Goal: Task Accomplishment & Management: Manage account settings

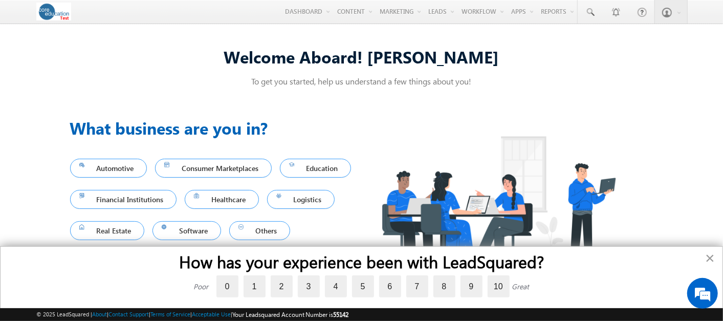
click at [710, 254] on button "×" at bounding box center [710, 258] width 10 height 16
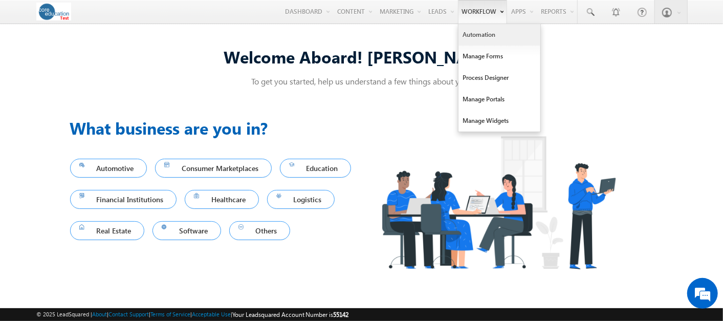
click at [470, 35] on link "Automation" at bounding box center [499, 34] width 82 height 21
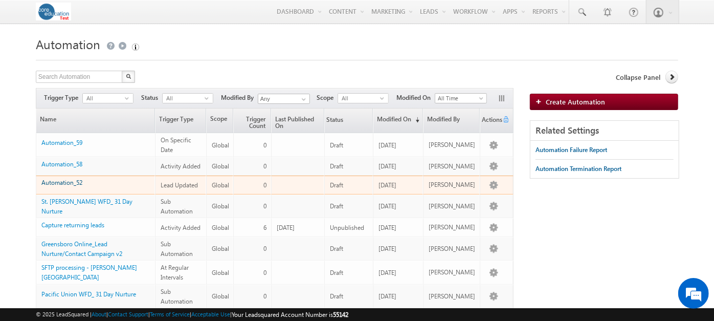
click at [61, 180] on link "Automation_52" at bounding box center [61, 183] width 41 height 8
click at [58, 179] on link "Automation_52" at bounding box center [61, 183] width 41 height 8
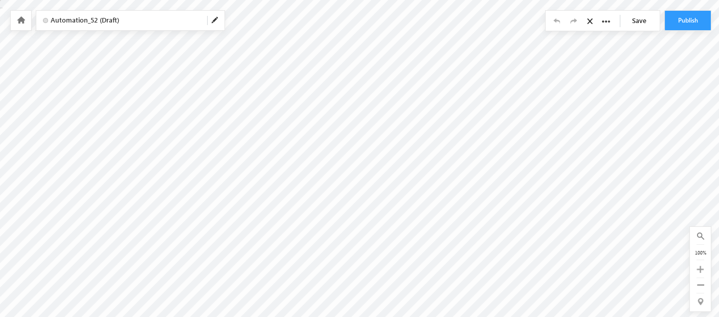
checkbox input "false"
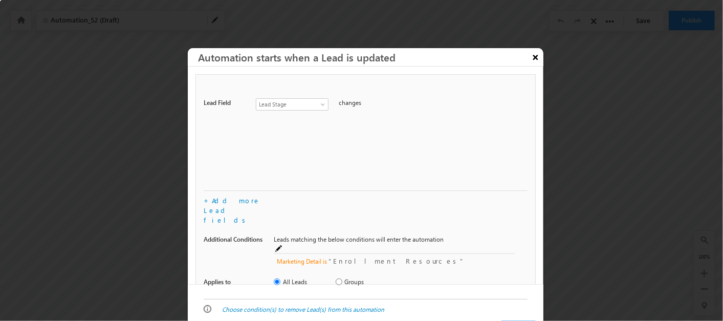
click at [532, 52] on button "×" at bounding box center [536, 57] width 16 height 18
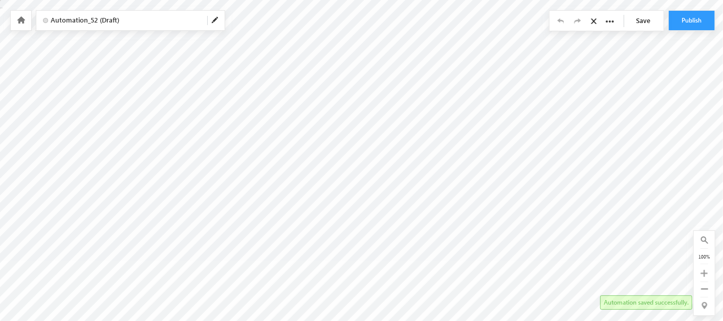
click at [22, 20] on icon at bounding box center [21, 19] width 8 height 7
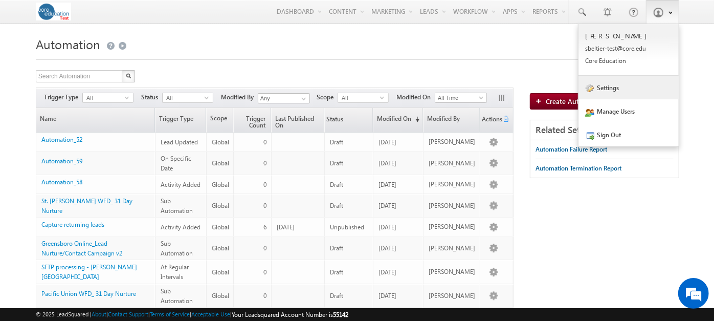
click at [609, 93] on link "Settings" at bounding box center [629, 88] width 100 height 24
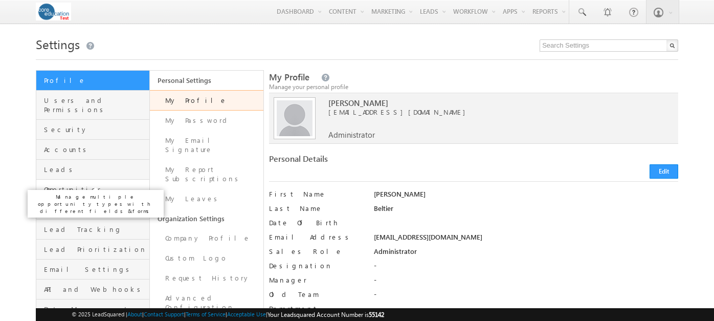
click at [80, 185] on span "Opportunities" at bounding box center [95, 189] width 103 height 9
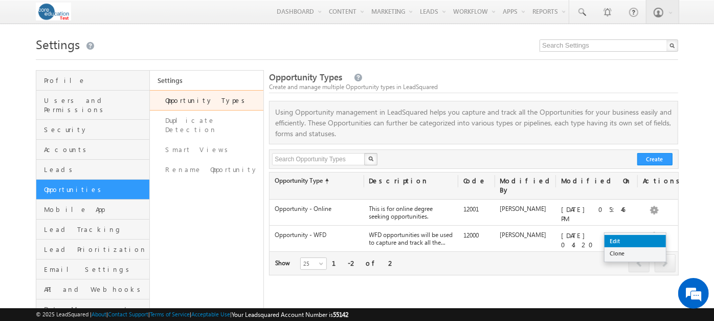
click at [615, 239] on link "Edit" at bounding box center [635, 241] width 61 height 12
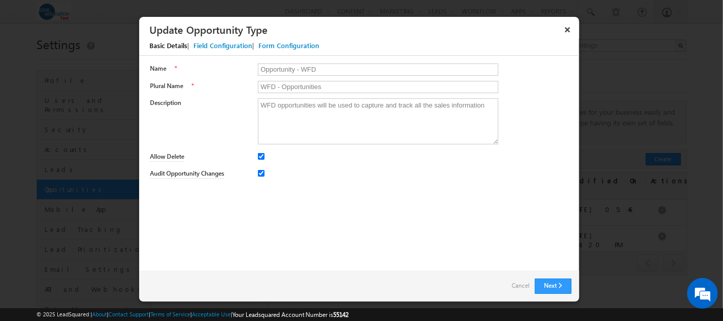
click at [232, 45] on div "Field Configuration" at bounding box center [222, 45] width 59 height 9
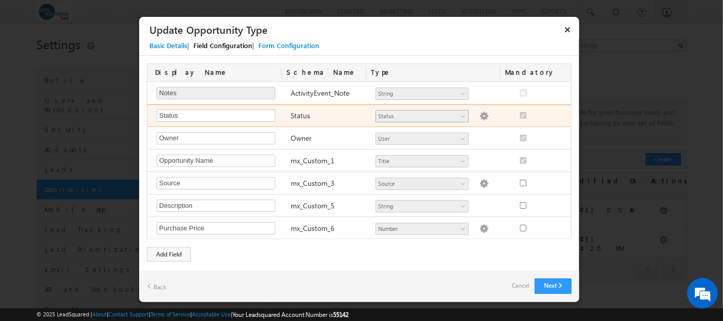
click at [393, 118] on span "Status" at bounding box center [417, 116] width 83 height 9
click at [239, 113] on input "Status" at bounding box center [216, 115] width 119 height 12
click at [479, 114] on img at bounding box center [483, 116] width 9 height 9
checkbox input "true"
select select "Open"
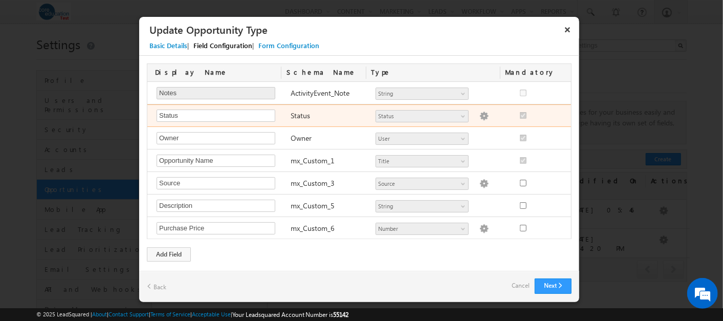
select select "Scheduling Interview"
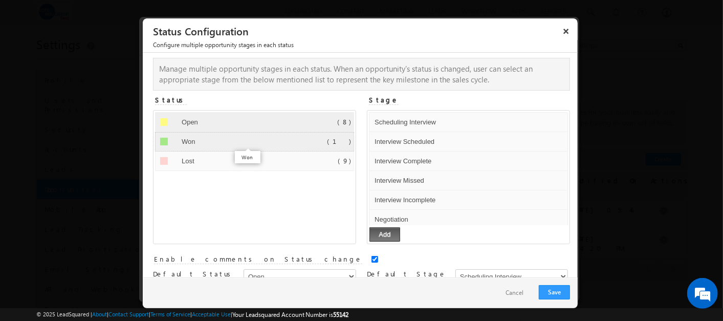
click at [208, 143] on input "Won" at bounding box center [244, 142] width 130 height 12
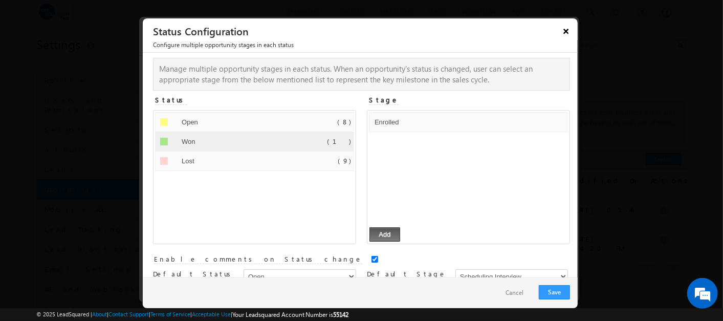
click at [567, 32] on button "×" at bounding box center [566, 31] width 16 height 18
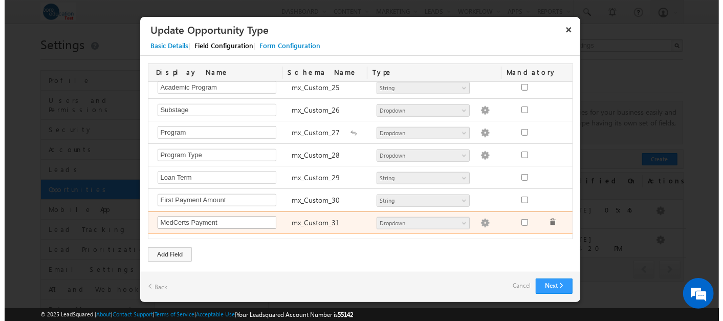
scroll to position [625, 0]
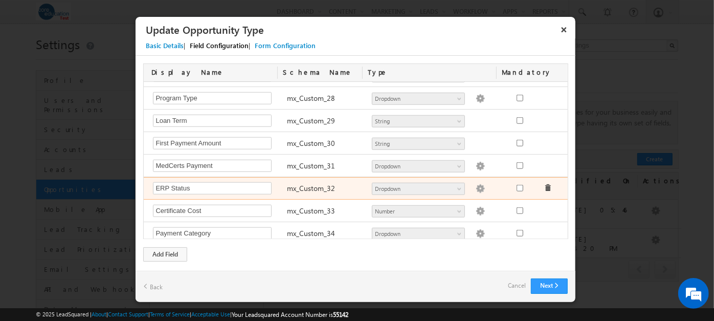
click at [476, 184] on img at bounding box center [480, 188] width 9 height 9
type textarea "Do Not Import Ready for Import Imported Error During Import Review Required App…"
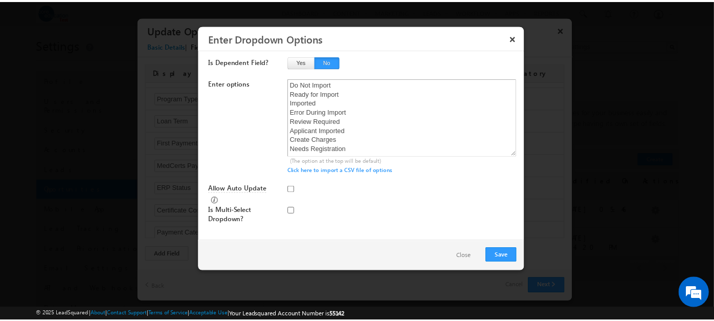
scroll to position [10, 0]
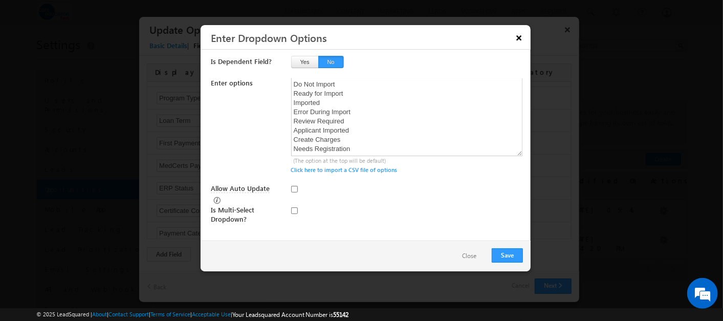
click at [518, 38] on button "×" at bounding box center [519, 38] width 16 height 18
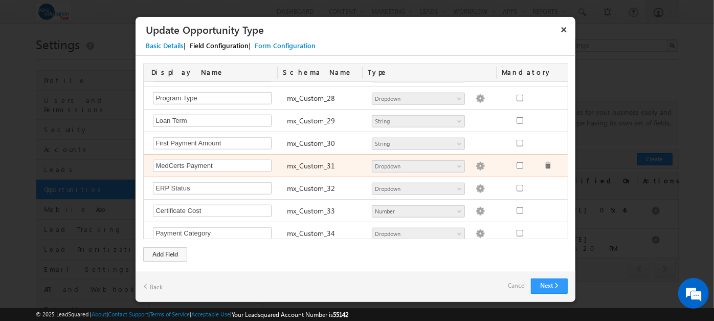
click at [476, 162] on img at bounding box center [480, 166] width 9 height 9
type textarea "Deferred Up Front"
checkbox input "true"
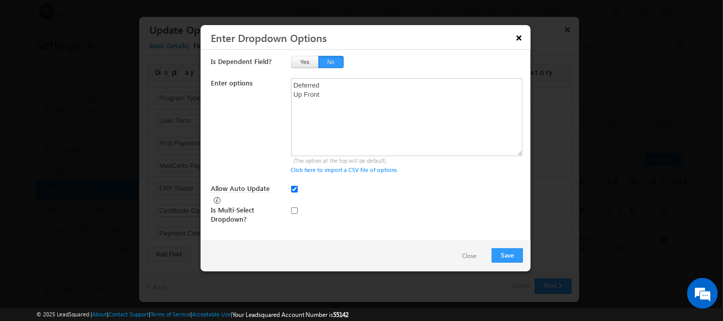
click at [522, 32] on button "×" at bounding box center [519, 38] width 16 height 18
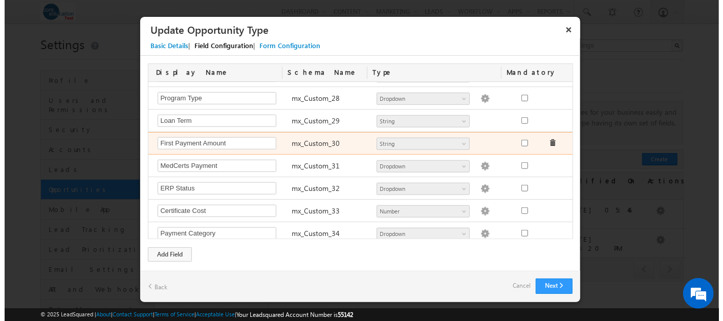
scroll to position [568, 0]
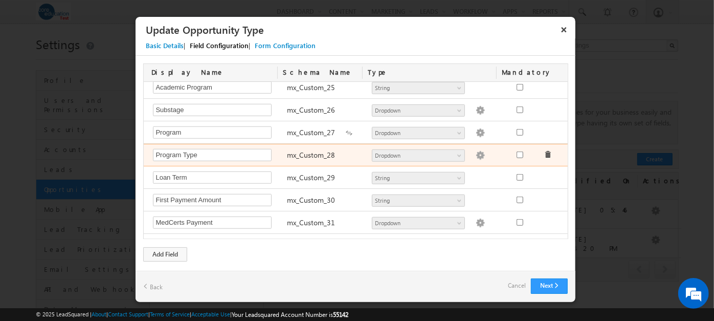
click at [463, 149] on div "Number String DateTime Dropdown AutoId Email Phone GeoLocation Date User Additi…" at bounding box center [434, 156] width 134 height 14
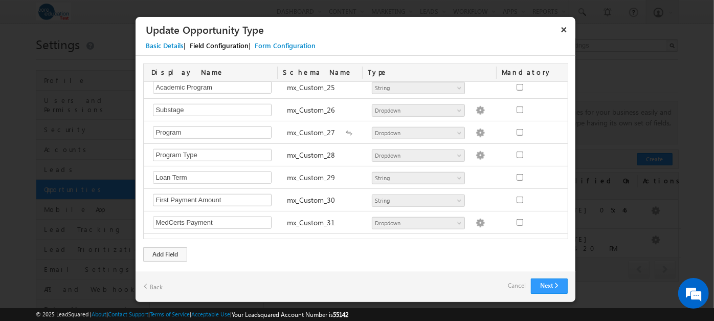
click at [476, 151] on img at bounding box center [480, 155] width 9 height 9
type textarea "Medical Tech Other A&M Soft Skills Non-Credit For-Credit"
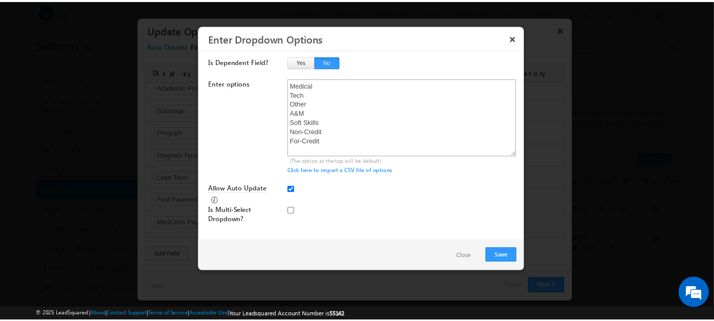
scroll to position [0, 0]
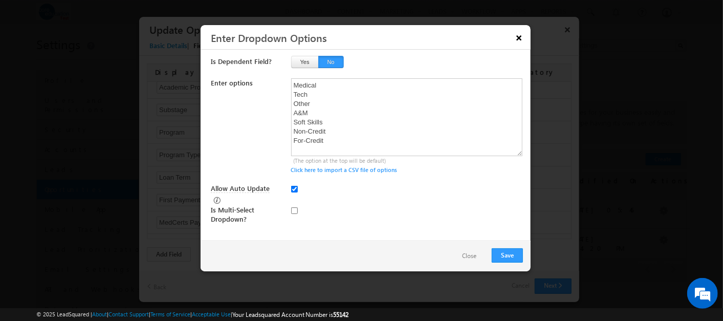
click at [517, 37] on button "×" at bounding box center [519, 38] width 16 height 18
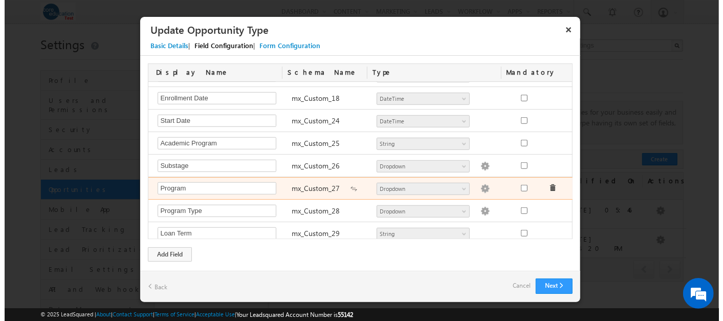
scroll to position [512, 0]
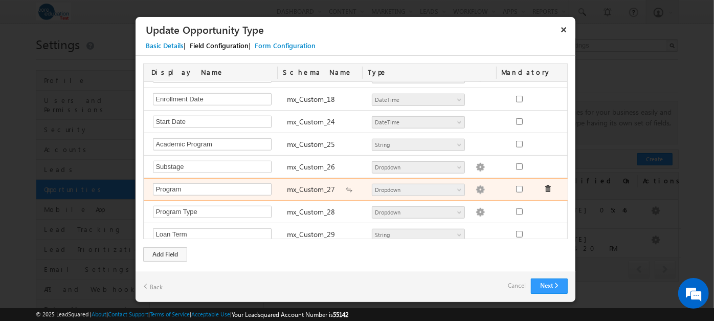
click at [476, 185] on img at bounding box center [480, 189] width 9 height 9
type textarea "Advanced Manufacturing Production Technician Aerospace Electrical Assembly Tech…"
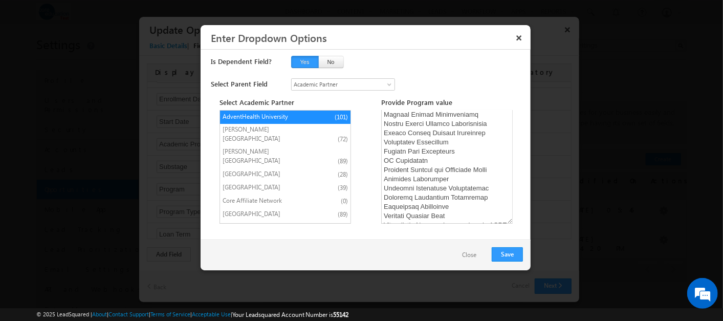
scroll to position [909, 0]
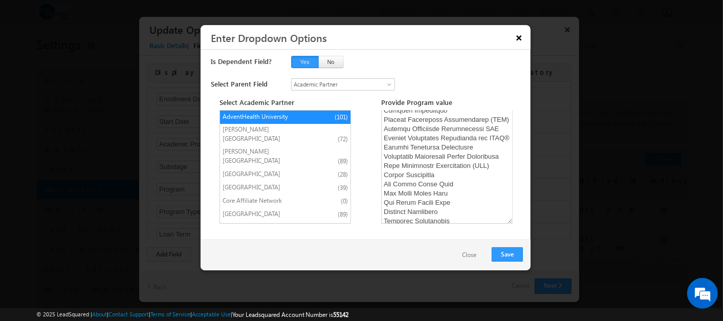
click at [513, 38] on button "×" at bounding box center [519, 38] width 16 height 18
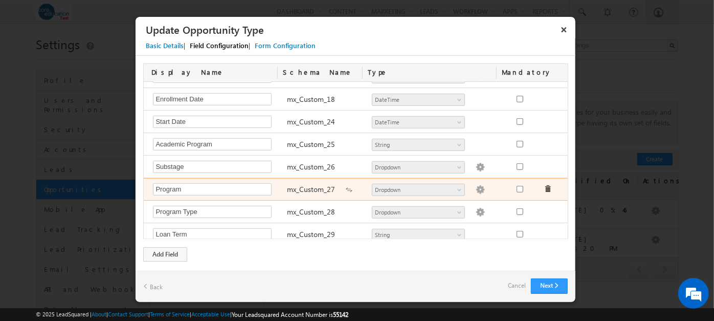
click at [476, 185] on img at bounding box center [480, 189] width 9 height 9
type textarea "Advanced Manufacturing Production Technician Aerospace Electrical Assembly Tech…"
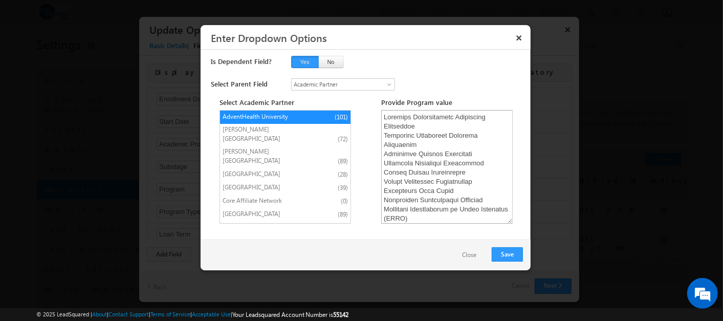
scroll to position [114, 0]
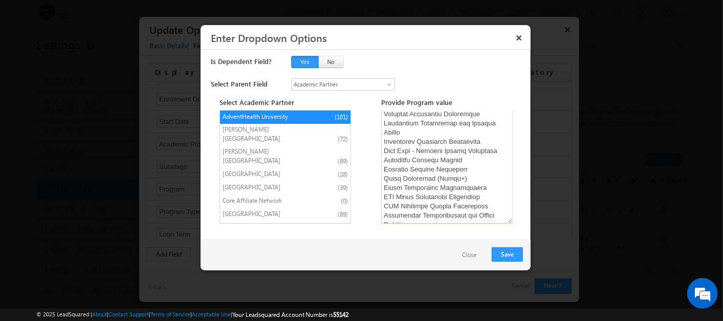
click at [439, 188] on textarea at bounding box center [447, 167] width 132 height 114
click at [523, 33] on button "×" at bounding box center [519, 38] width 16 height 18
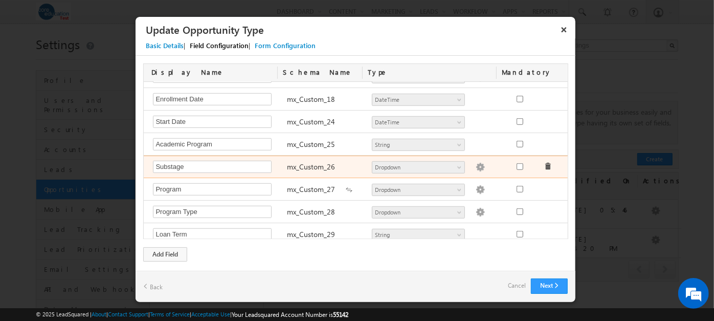
click at [476, 163] on img at bounding box center [480, 167] width 9 height 9
type textarea "Qualified-Nurturing Not Qualified - Prerequisites Qualified-Remarket Attempting…"
checkbox input "true"
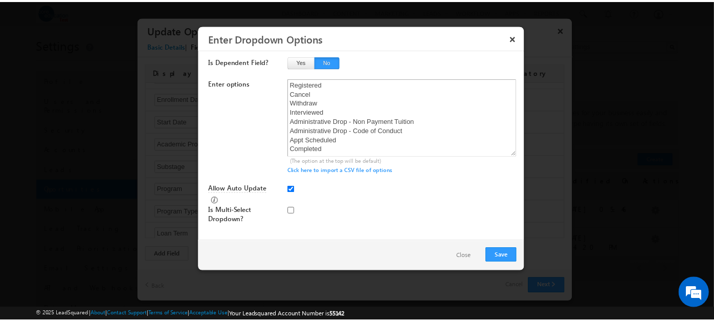
scroll to position [130, 0]
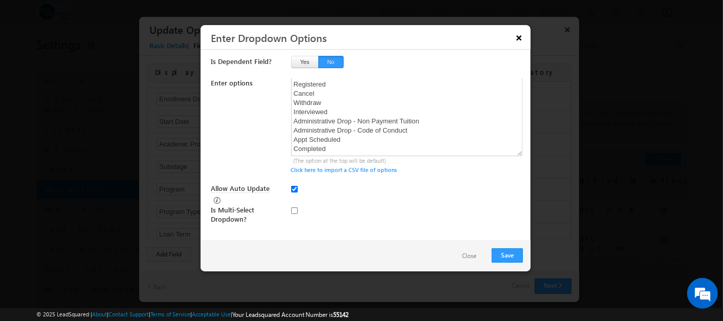
click at [519, 36] on button "×" at bounding box center [519, 38] width 16 height 18
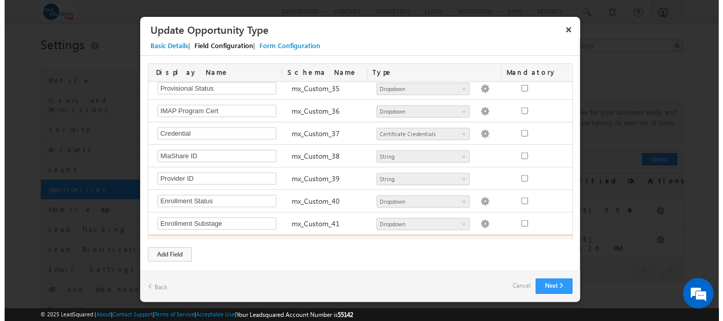
scroll to position [843, 0]
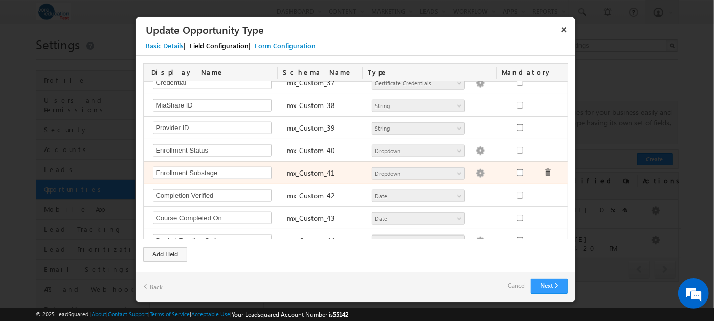
click at [476, 169] on img at bounding box center [480, 173] width 9 height 9
type textarea "Active Student At Risk Future Start Pending Clinicals Placed in Clinicals No Ac…"
checkbox input "false"
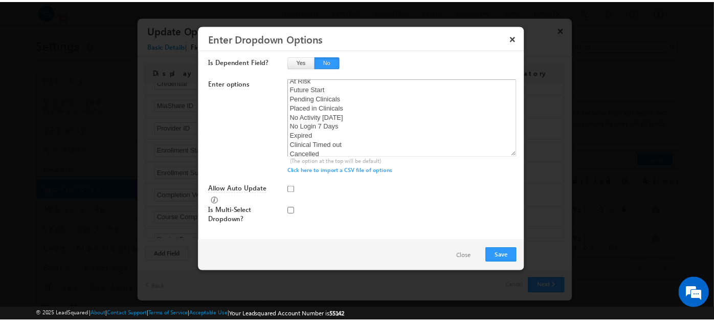
scroll to position [38, 0]
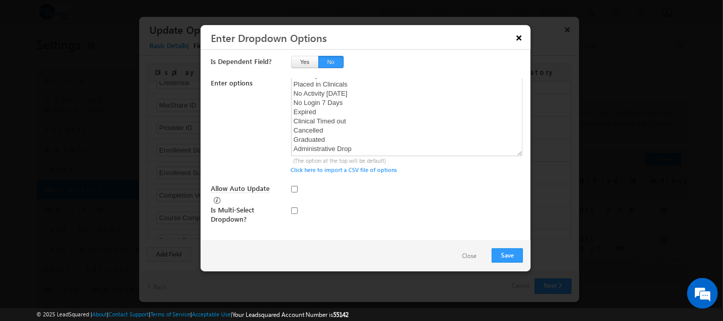
click at [515, 35] on button "×" at bounding box center [519, 38] width 16 height 18
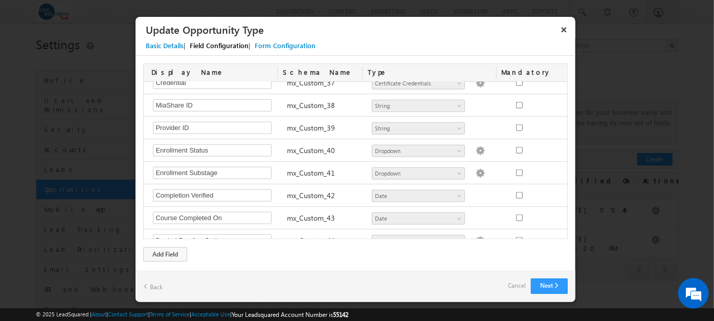
click at [561, 28] on button "×" at bounding box center [564, 29] width 16 height 18
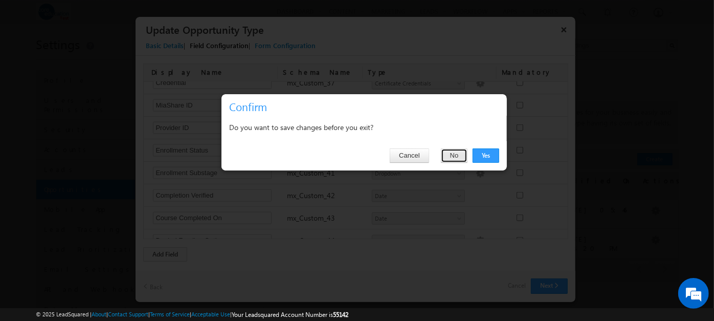
click at [453, 157] on button "No" at bounding box center [454, 155] width 27 height 14
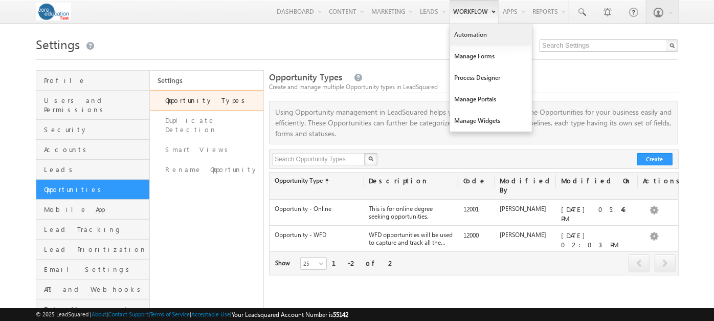
click at [469, 36] on link "Automation" at bounding box center [491, 34] width 82 height 21
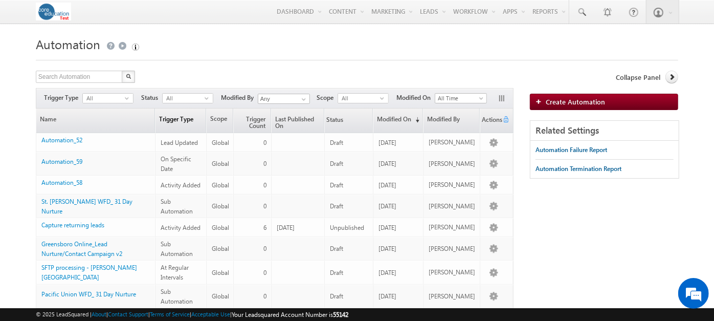
click at [192, 124] on link "Trigger Type" at bounding box center [181, 120] width 50 height 24
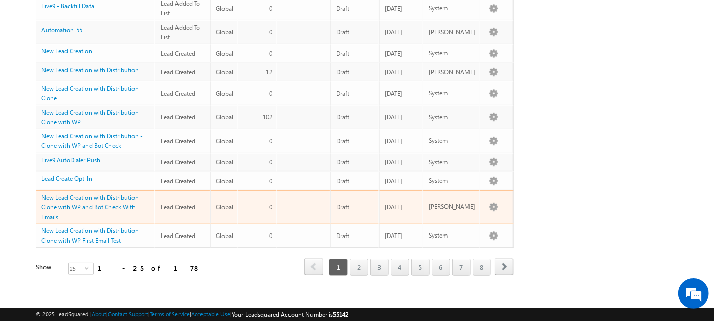
scroll to position [492, 0]
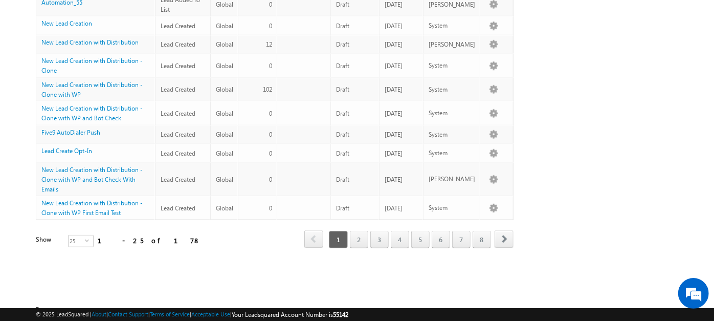
click at [371, 231] on div "1 2 3 4 5 6 7 8" at bounding box center [409, 239] width 164 height 17
click at [387, 231] on link "3" at bounding box center [379, 239] width 18 height 17
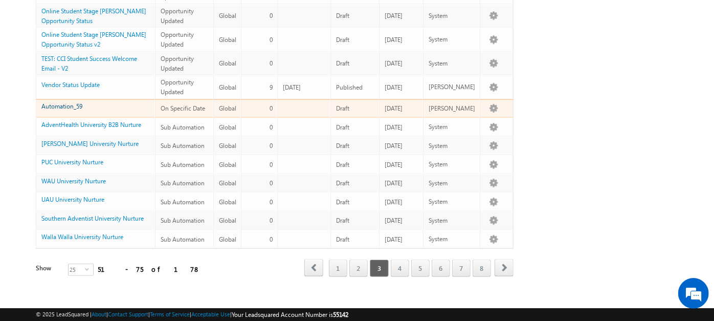
scroll to position [382, 0]
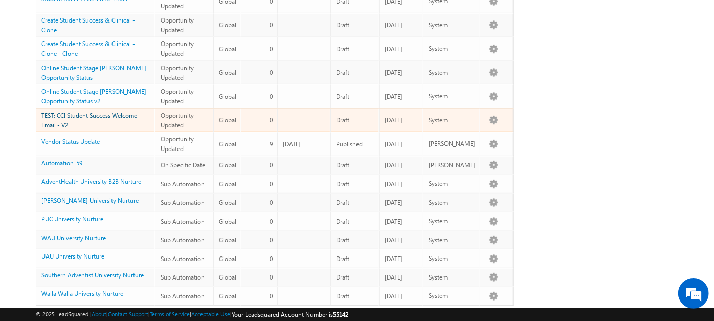
click at [92, 112] on link "TEST: CCI Student Success Welcome Email - V2" at bounding box center [89, 120] width 96 height 17
